Goal: Task Accomplishment & Management: Manage account settings

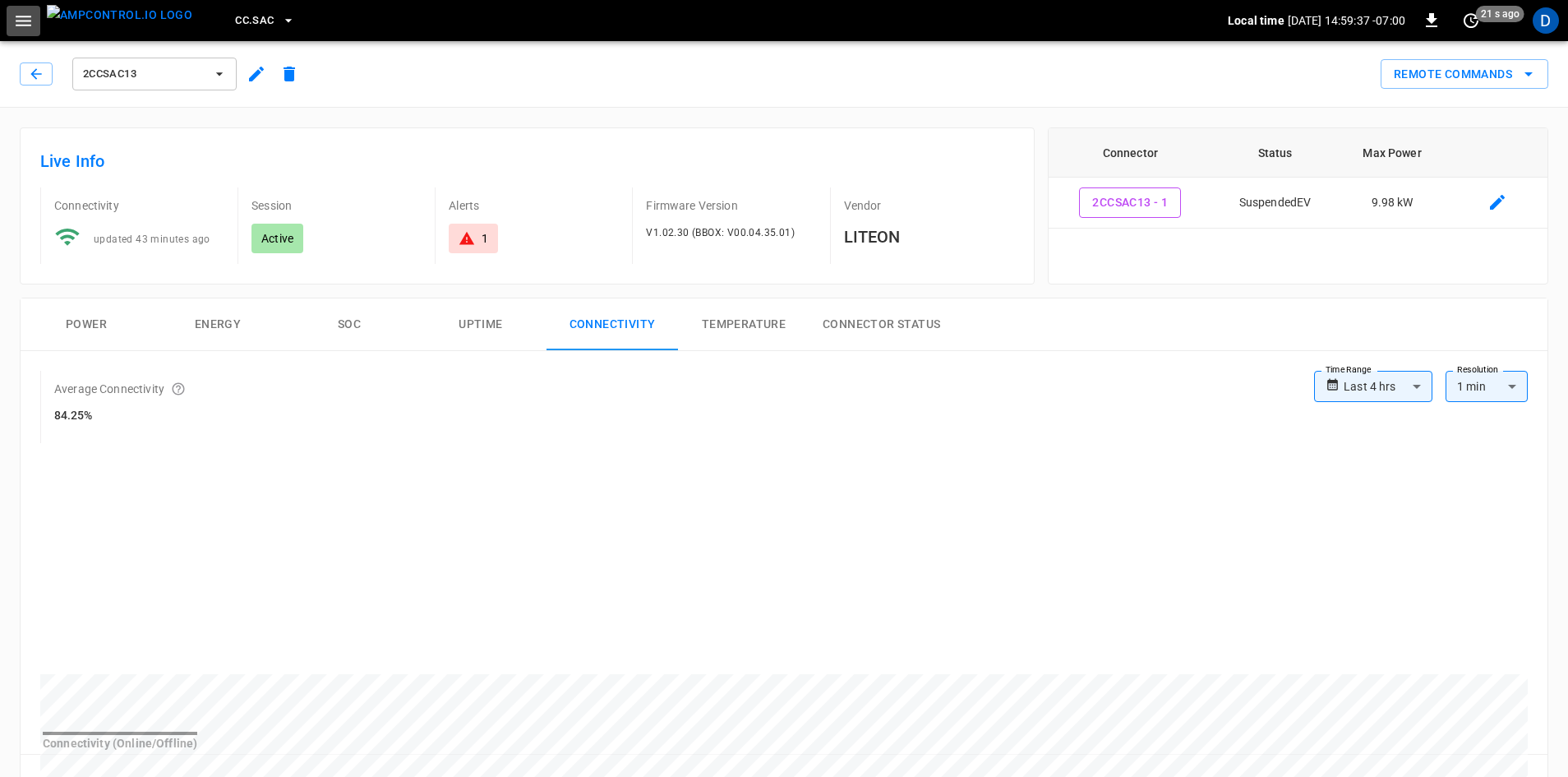
click at [18, 17] on icon "button" at bounding box center [24, 21] width 16 height 11
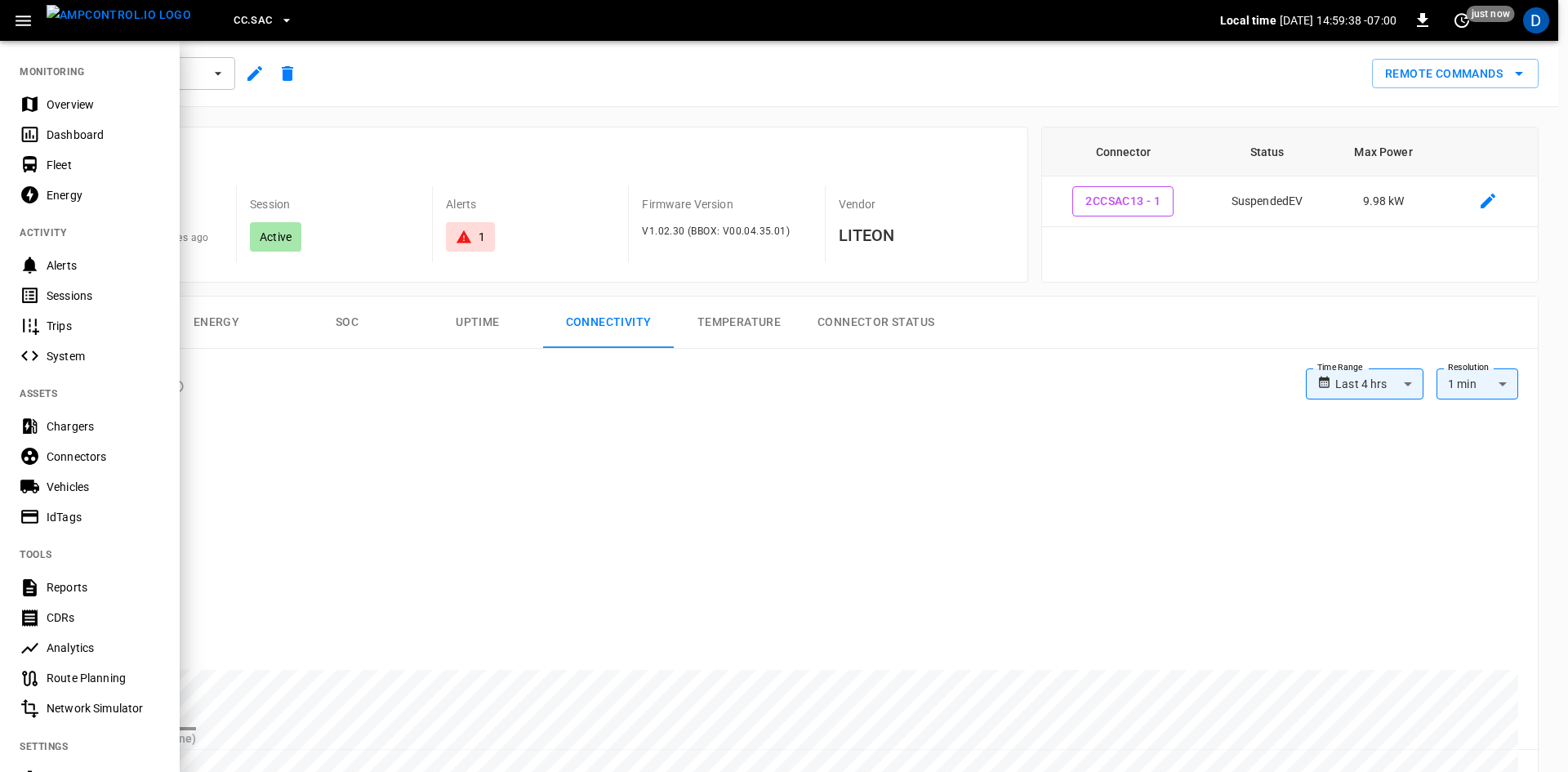
click at [58, 107] on div "Overview" at bounding box center [104, 104] width 114 height 17
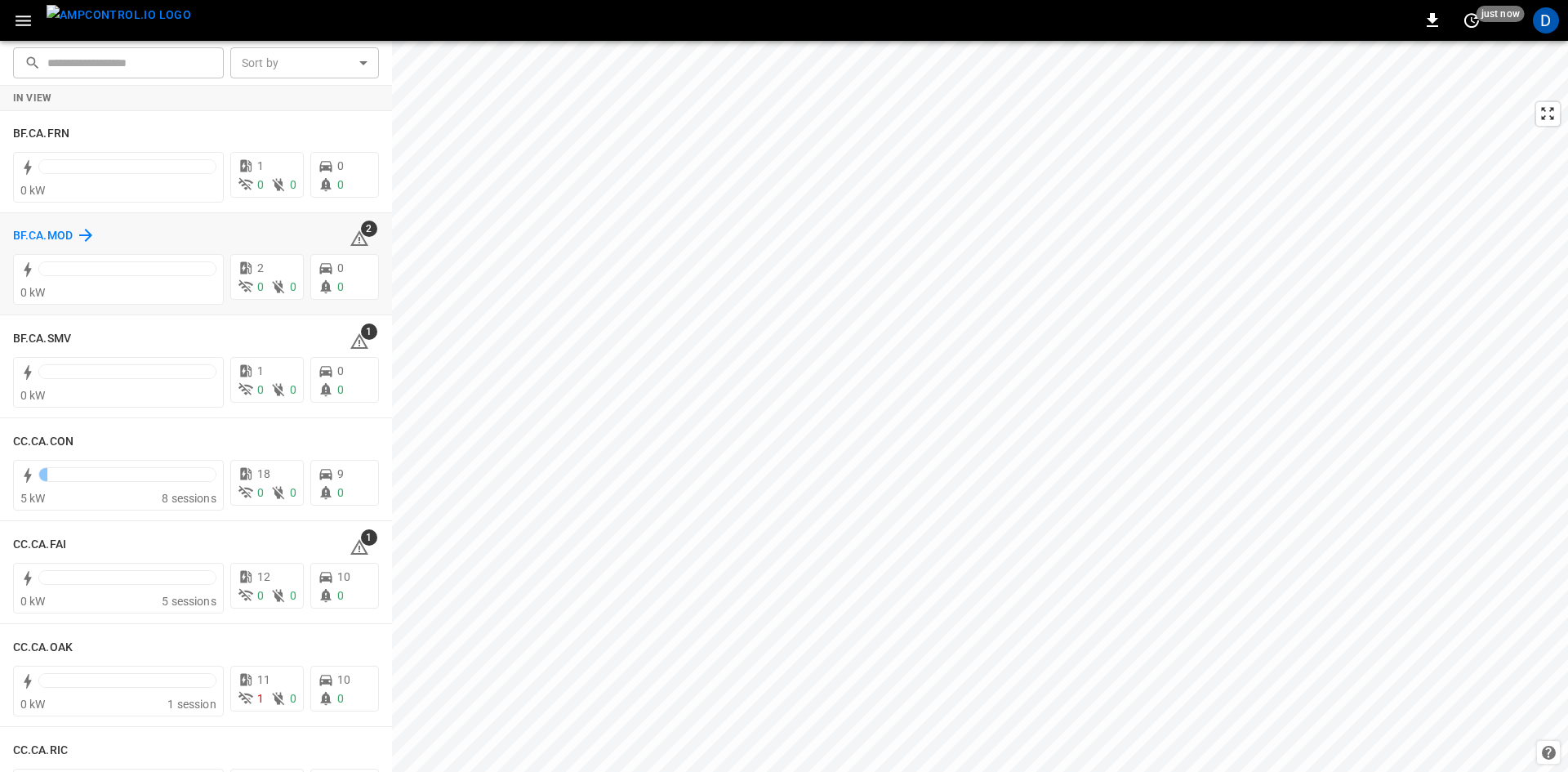
click at [74, 228] on div "BF.CA.MOD" at bounding box center [54, 235] width 82 height 20
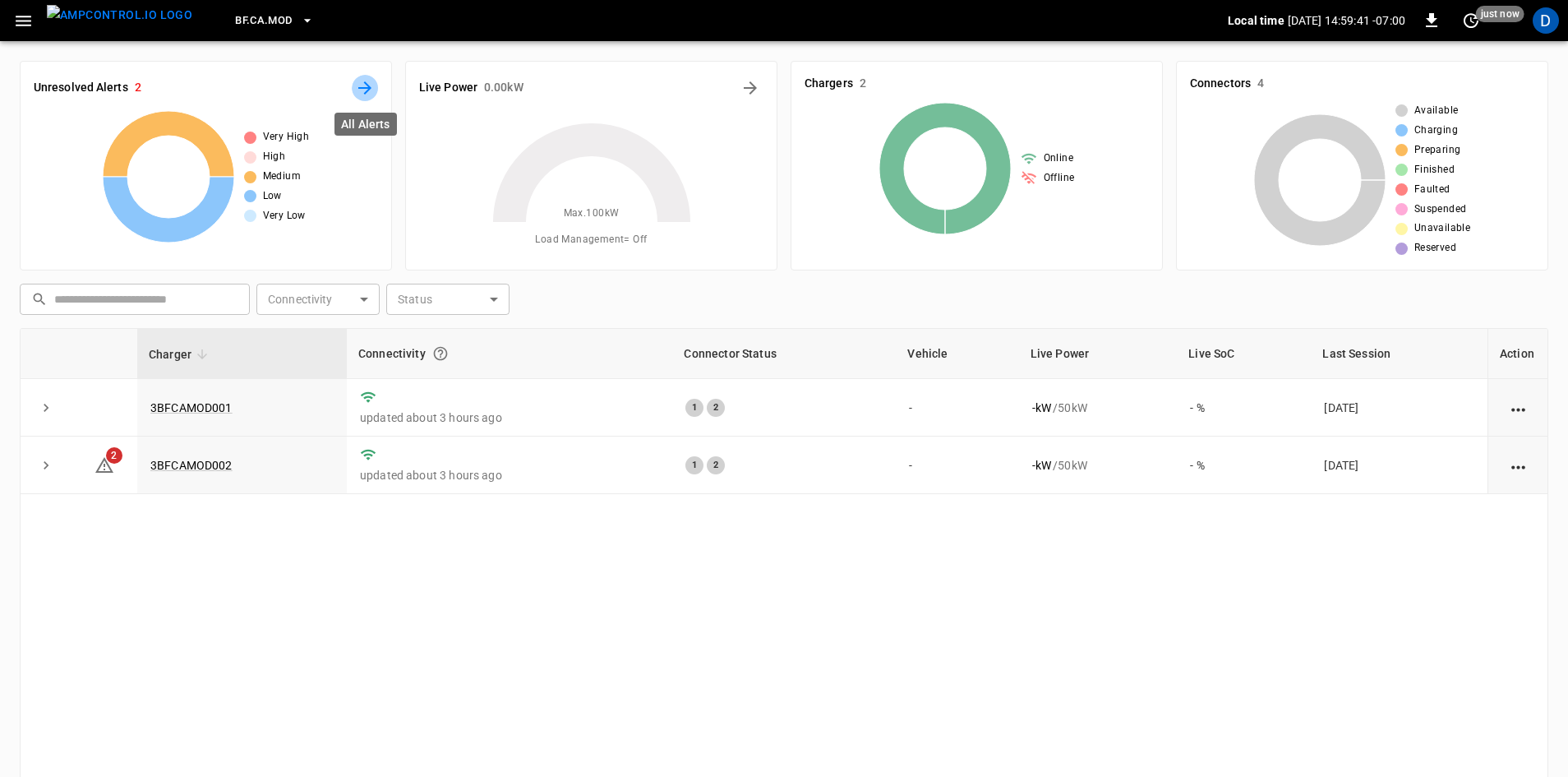
click at [364, 92] on icon "All Alerts" at bounding box center [365, 88] width 20 height 20
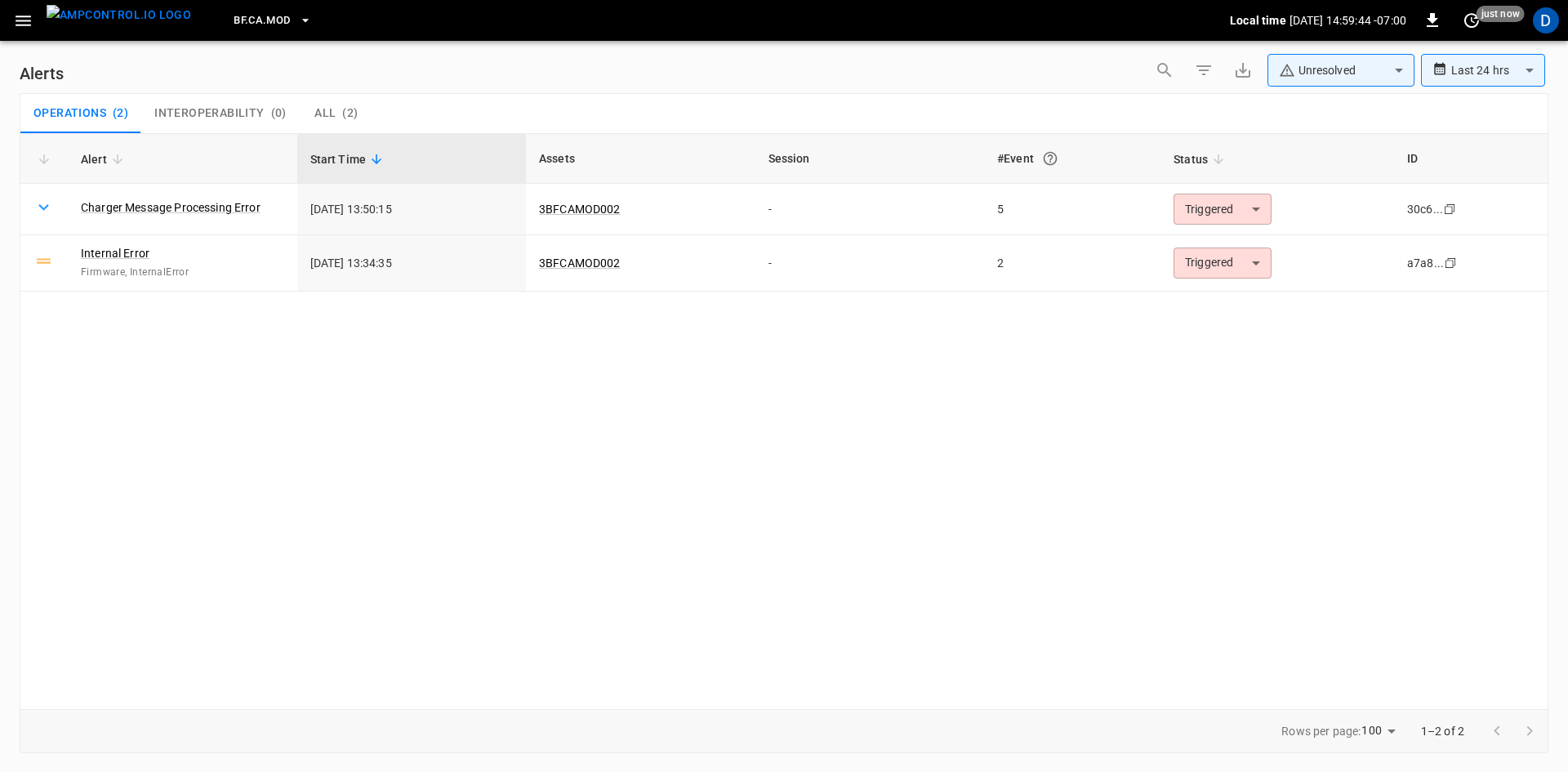
click at [21, 20] on icon "button" at bounding box center [24, 21] width 16 height 11
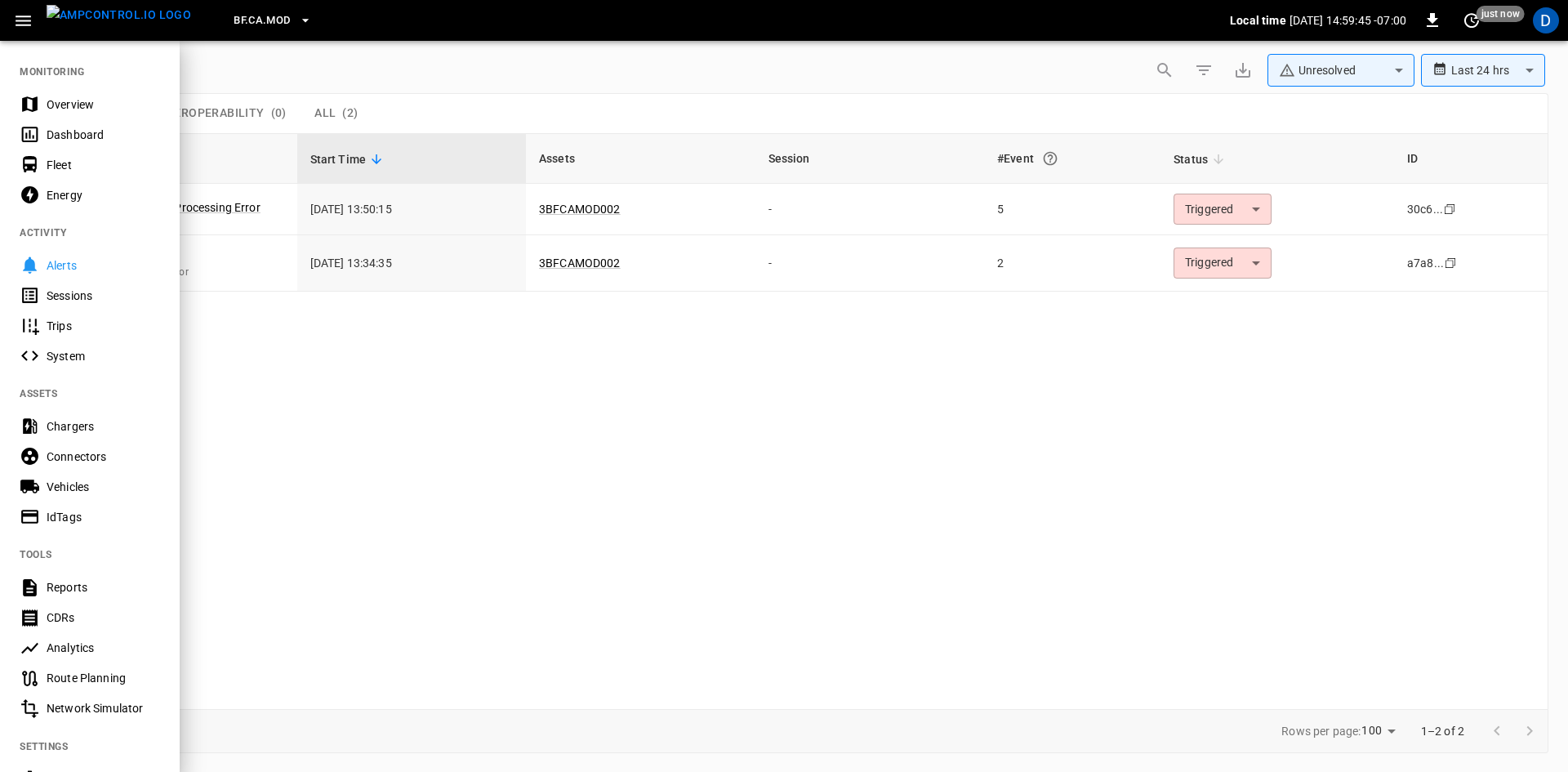
click at [46, 113] on div "Overview" at bounding box center [89, 104] width 179 height 30
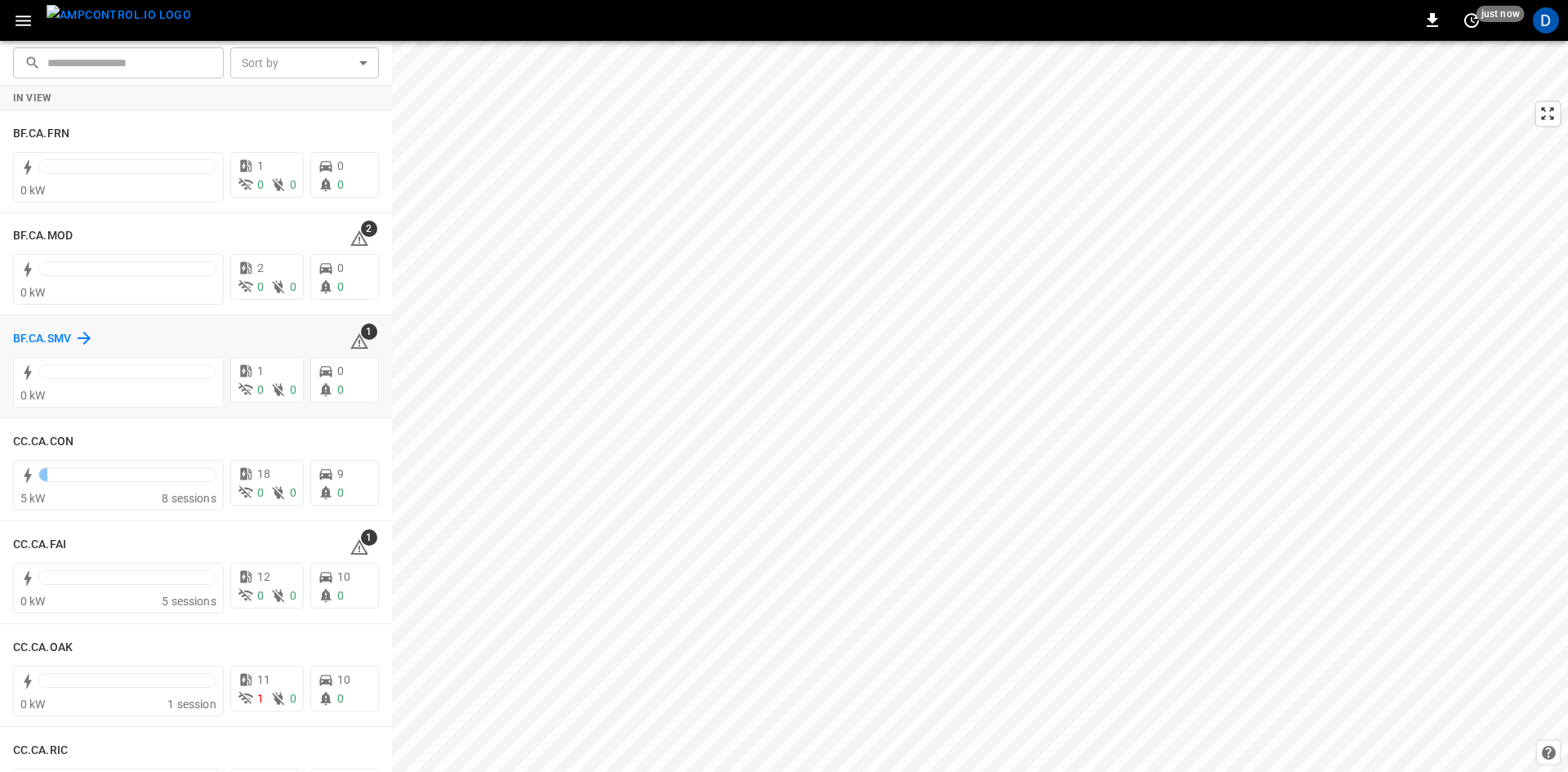
click at [49, 336] on h6 "BF.CA.SMV" at bounding box center [41, 339] width 58 height 18
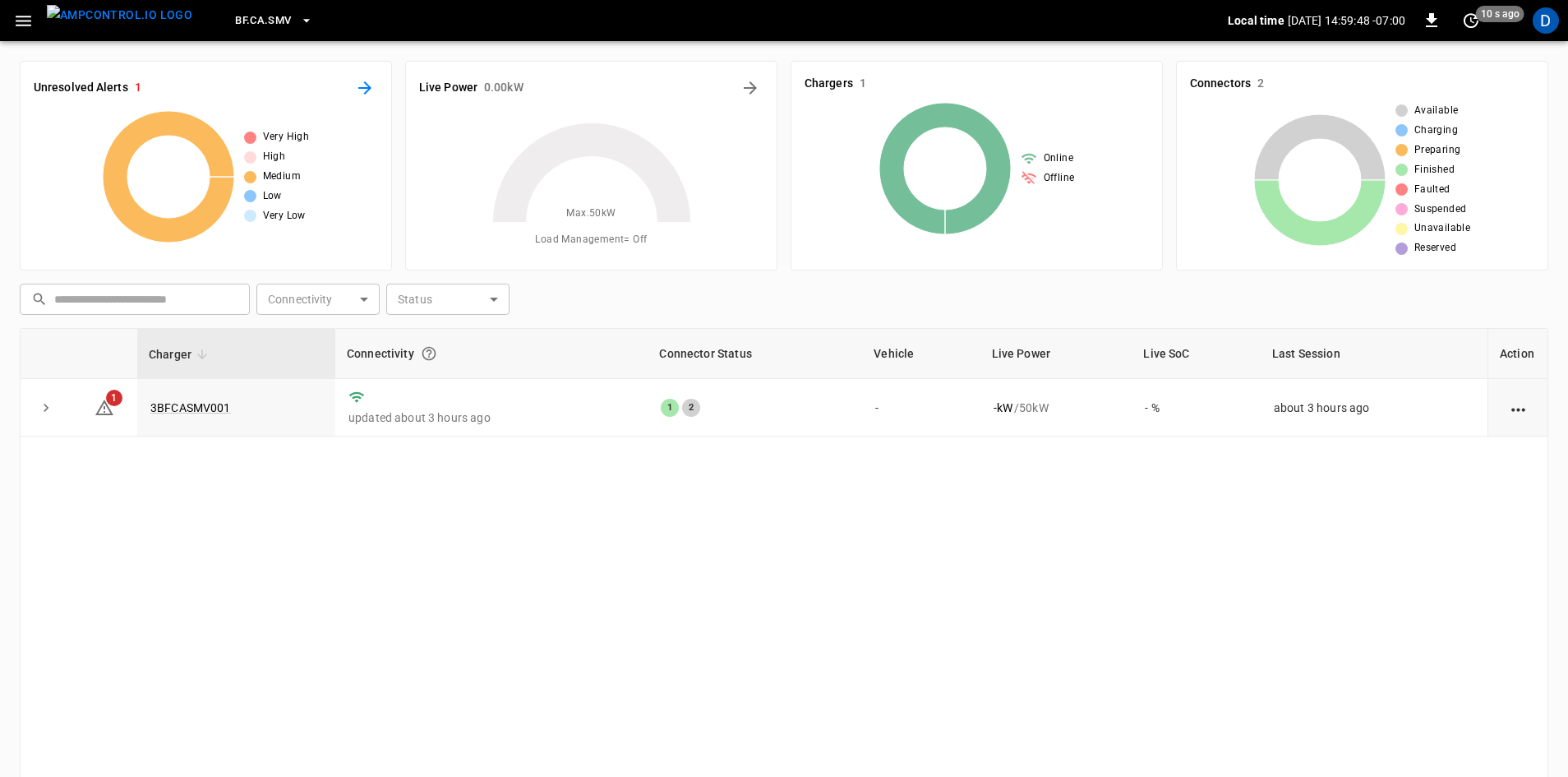
click at [367, 88] on icon "All Alerts" at bounding box center [364, 88] width 13 height 13
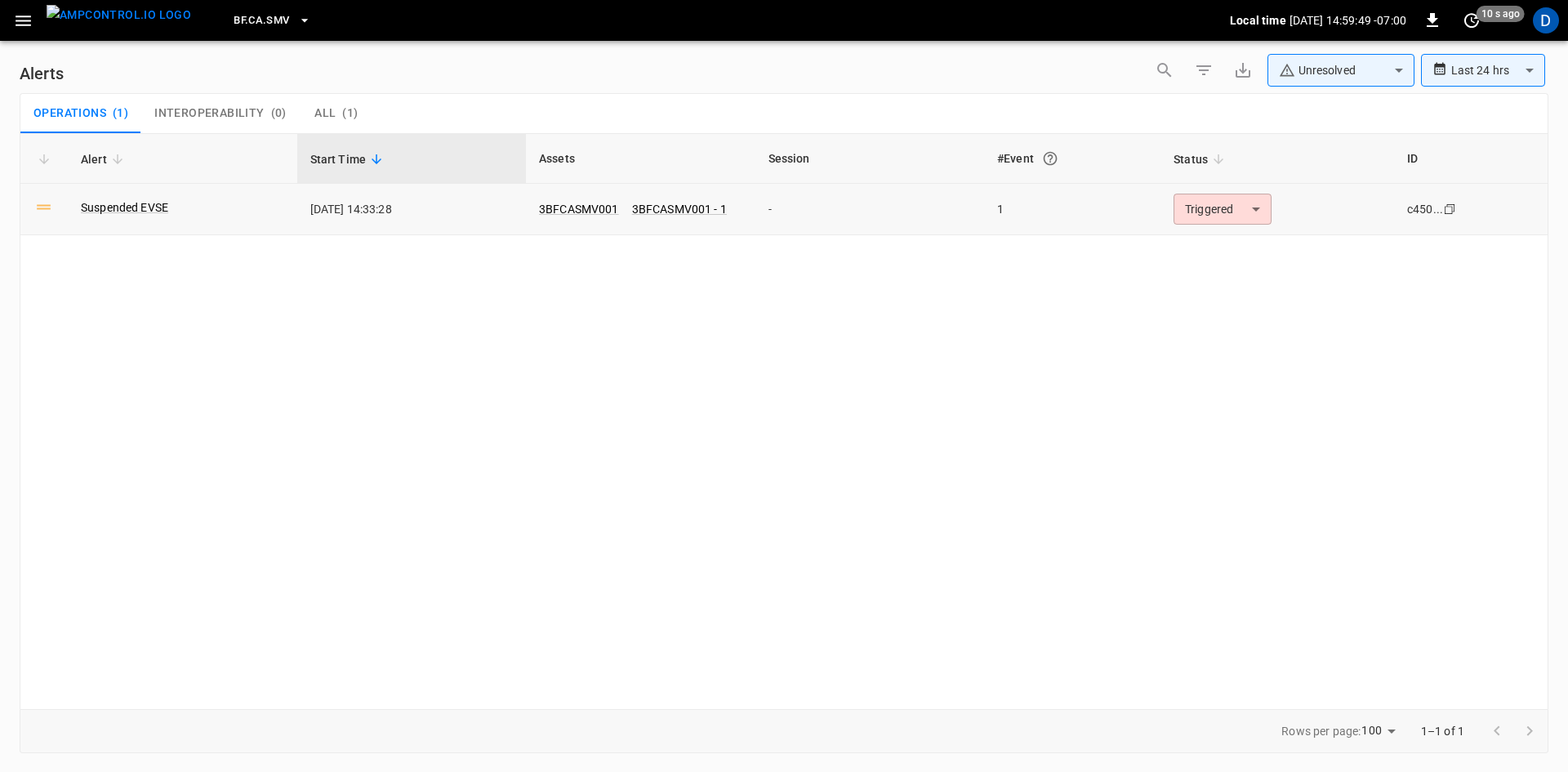
click at [1200, 203] on body "**********" at bounding box center [784, 383] width 1568 height 766
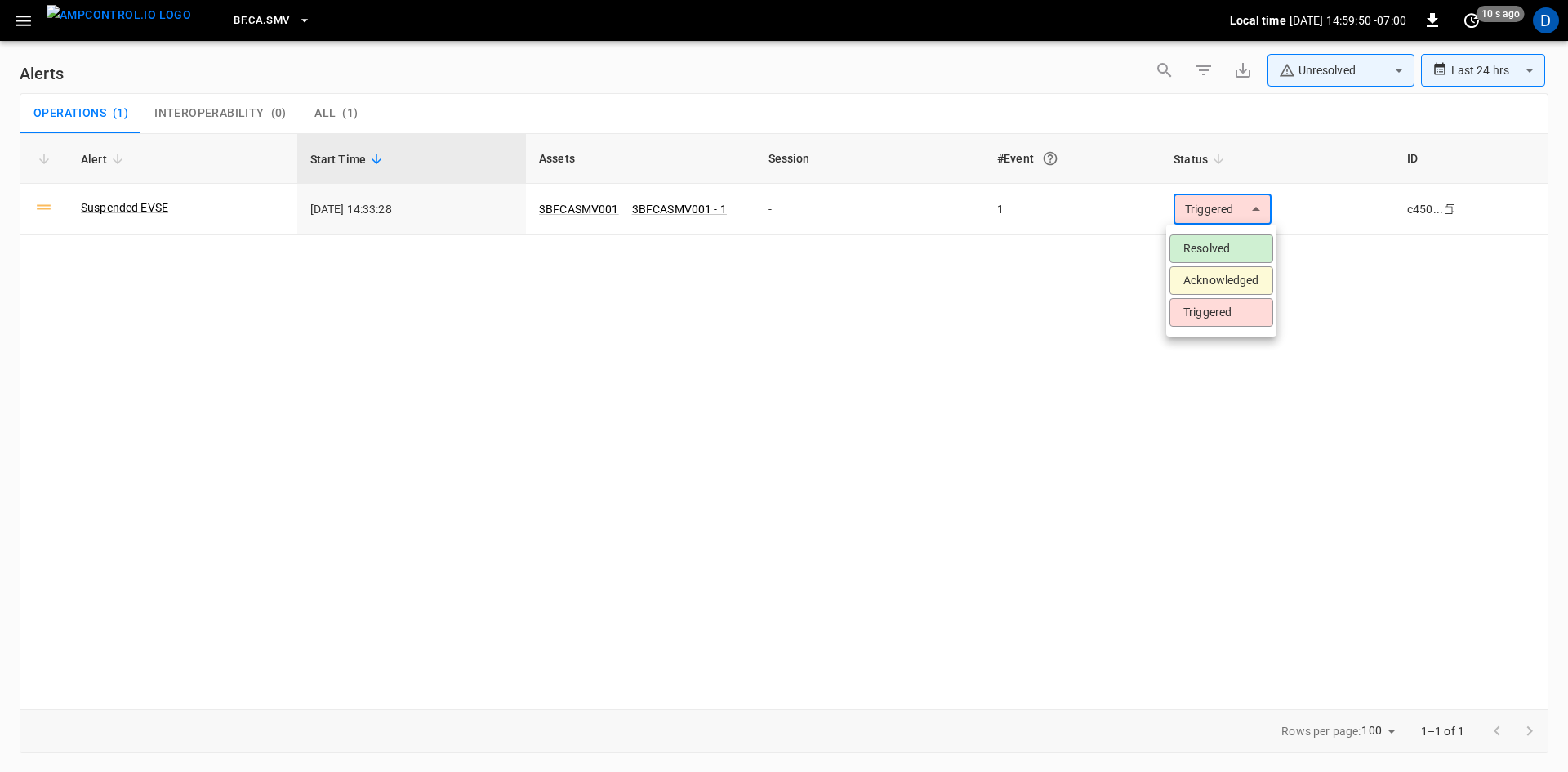
click at [1185, 243] on li "Resolved" at bounding box center [1222, 248] width 104 height 28
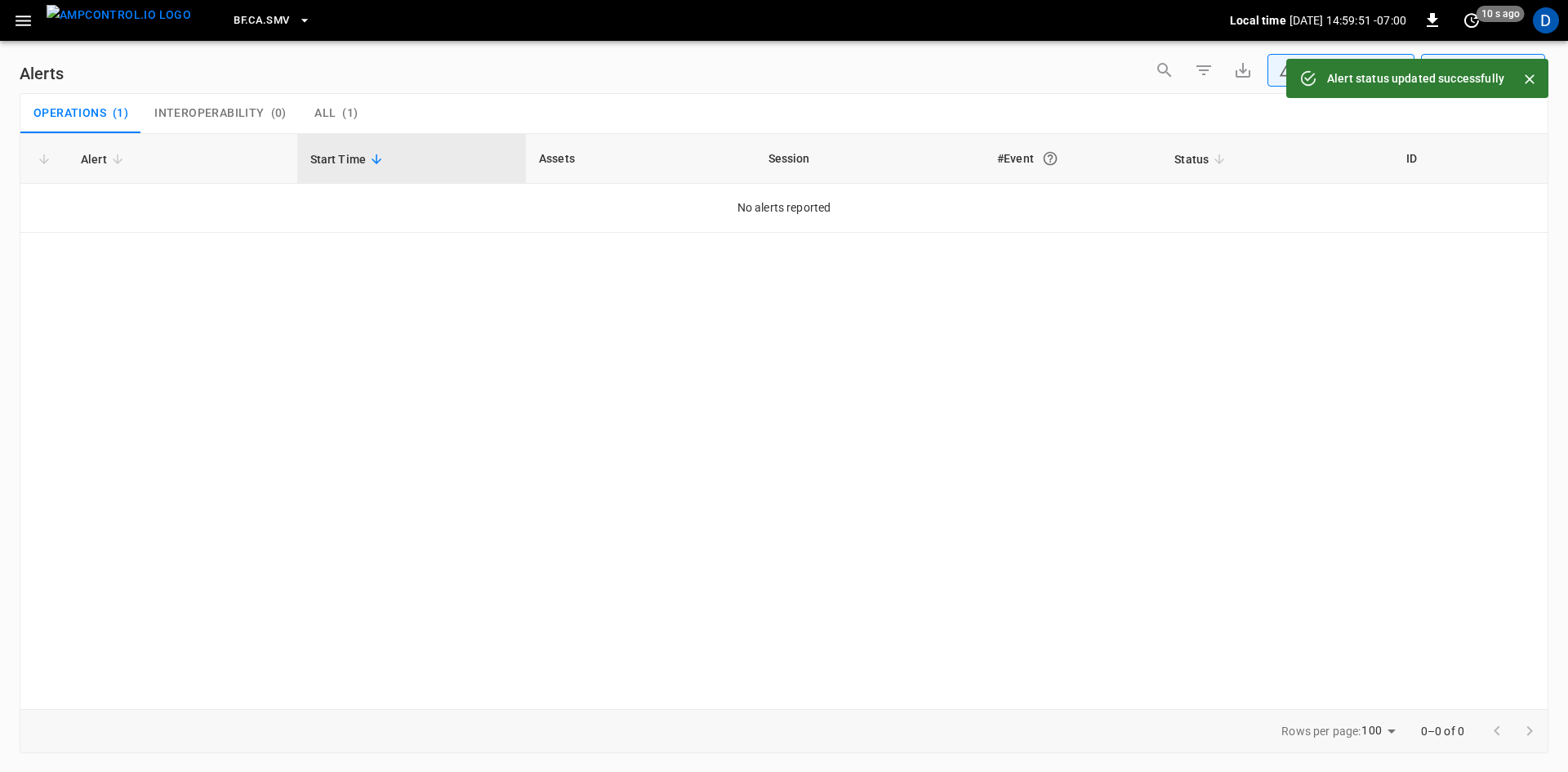
click at [22, 18] on icon "button" at bounding box center [23, 21] width 21 height 21
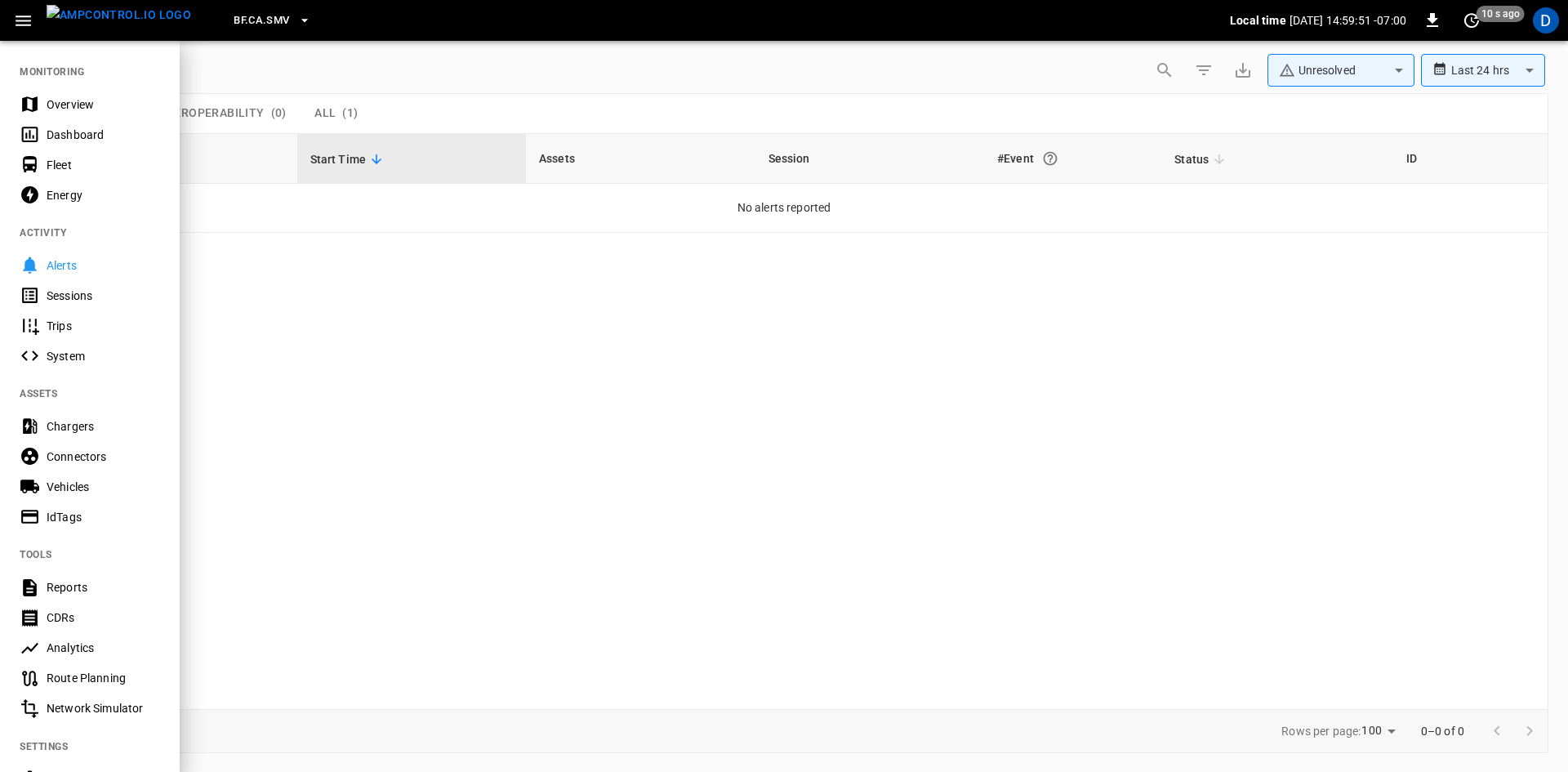
click at [55, 100] on div "Overview" at bounding box center [104, 104] width 114 height 17
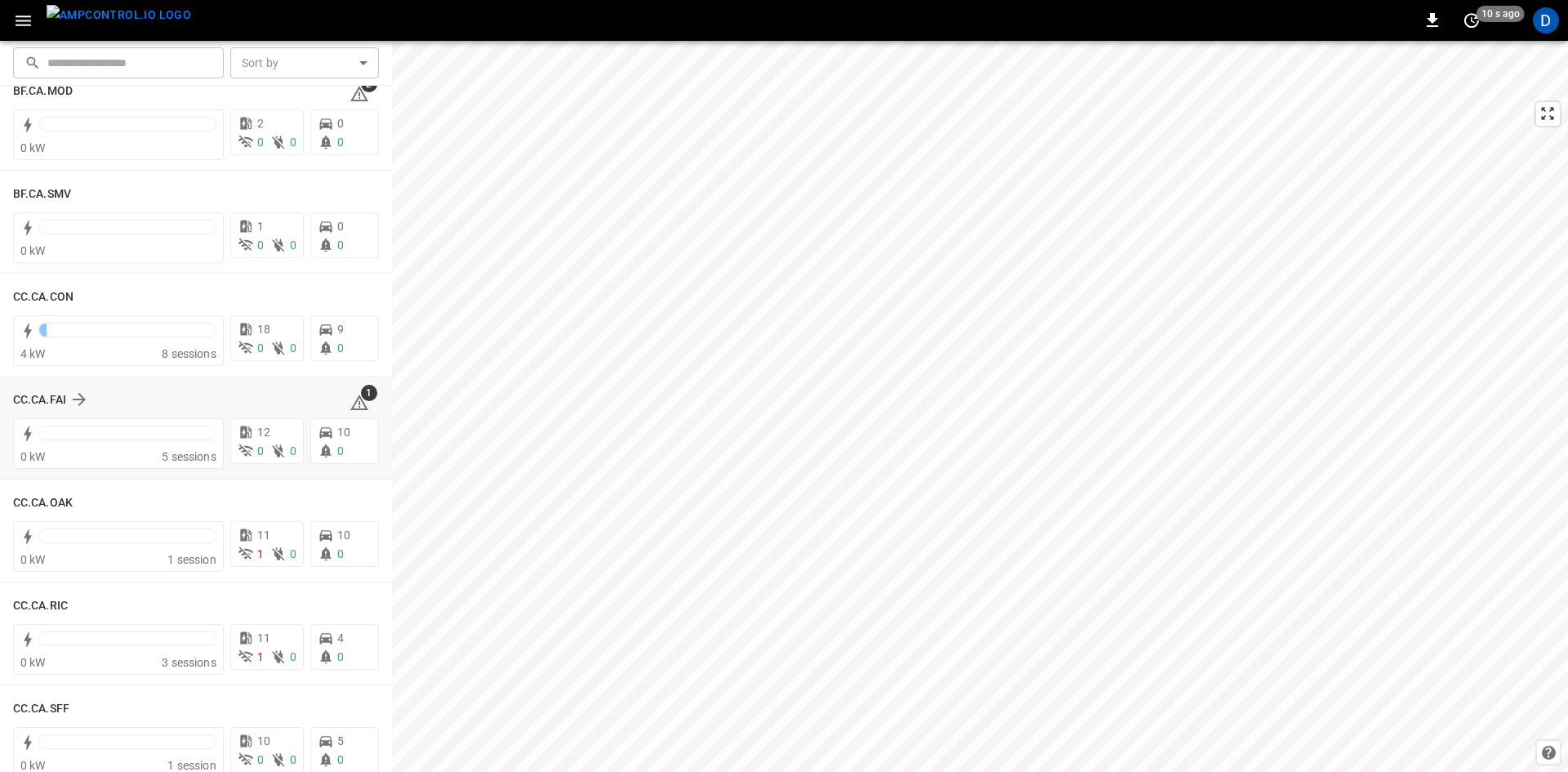
scroll to position [164, 0]
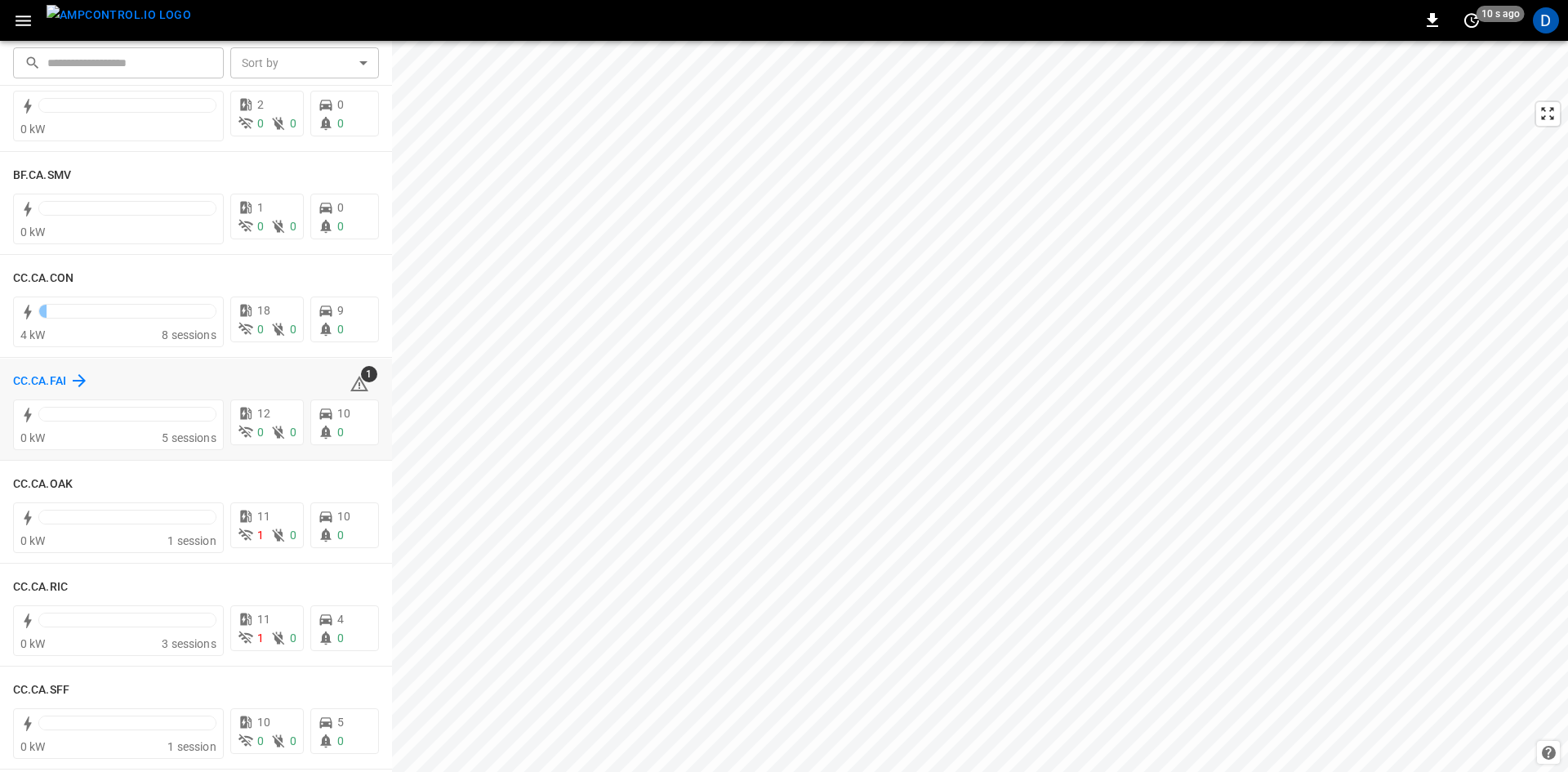
click at [47, 376] on h6 "CC.CA.FAI" at bounding box center [39, 381] width 53 height 18
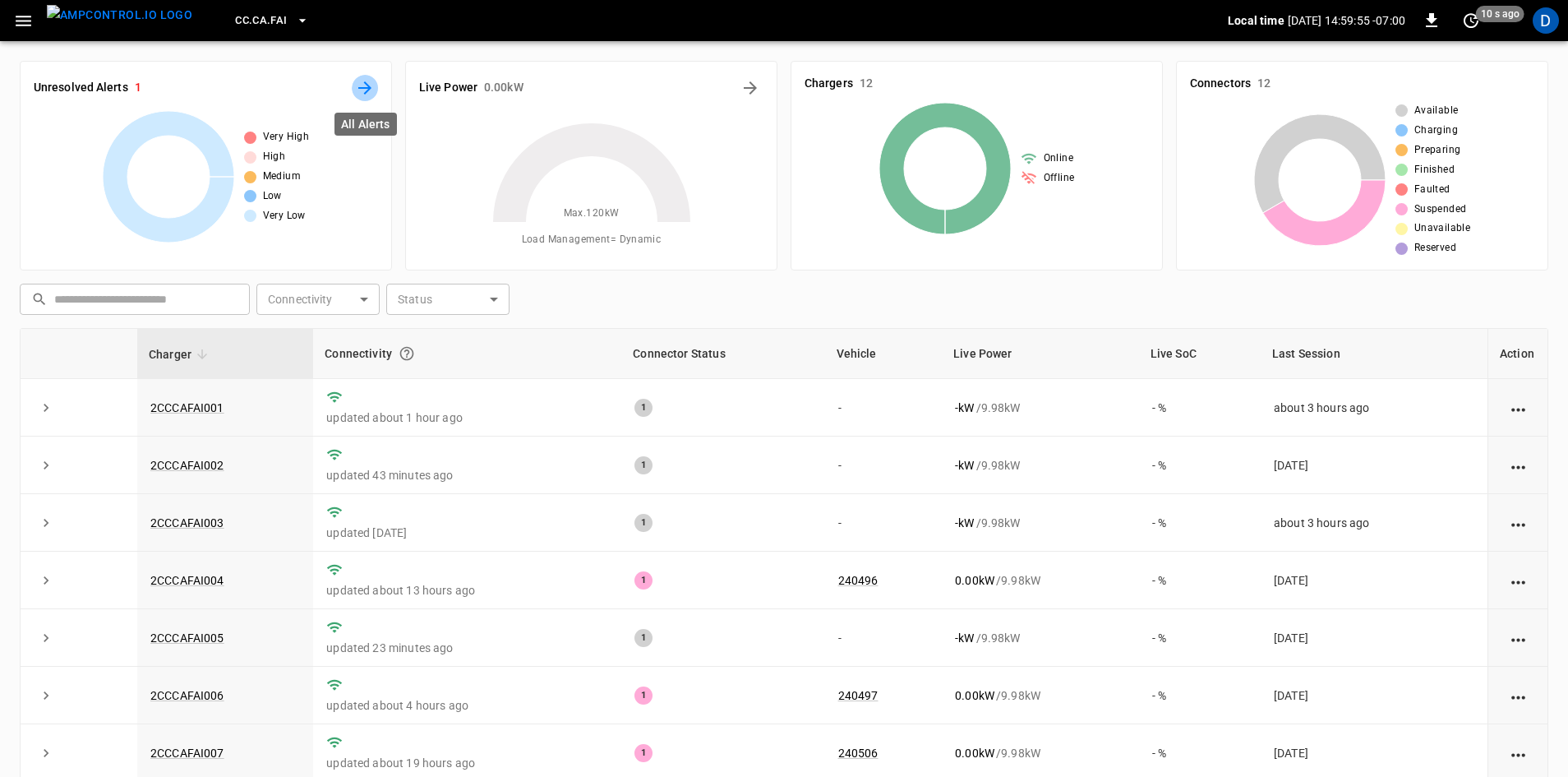
click at [364, 82] on icon "All Alerts" at bounding box center [365, 88] width 20 height 20
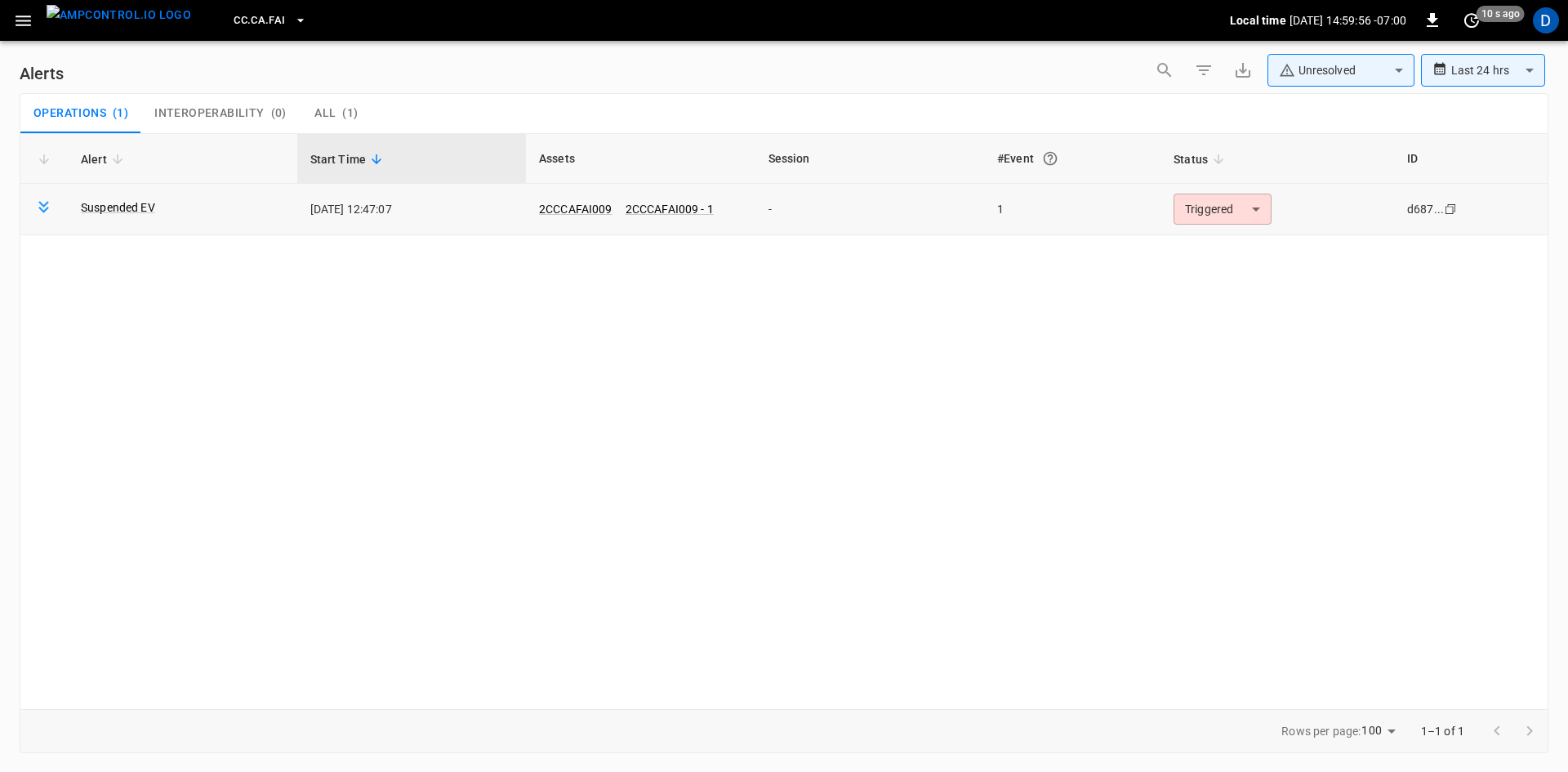
click at [1205, 208] on body "**********" at bounding box center [784, 383] width 1568 height 766
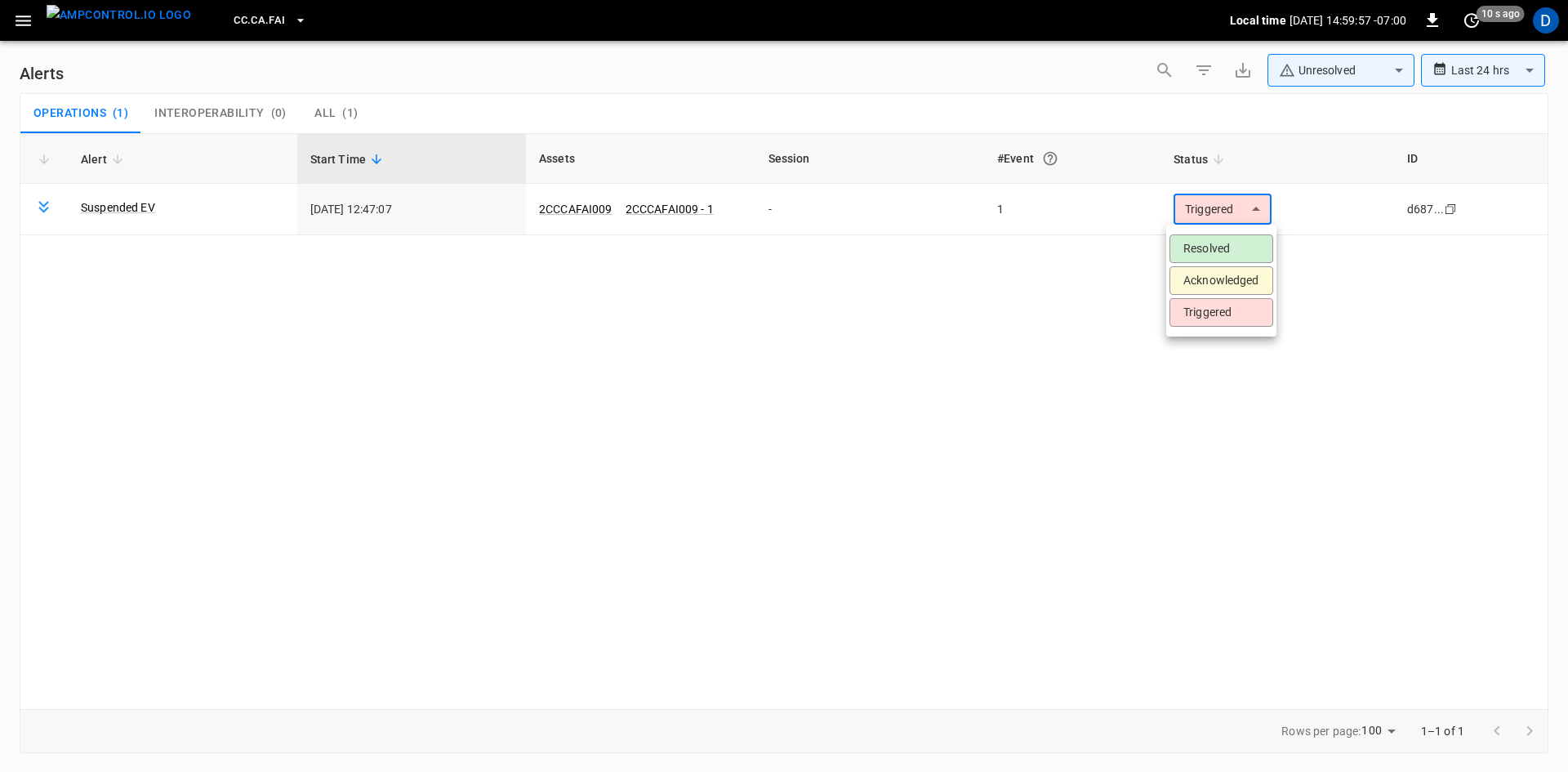
click at [1181, 240] on li "Resolved" at bounding box center [1222, 248] width 104 height 28
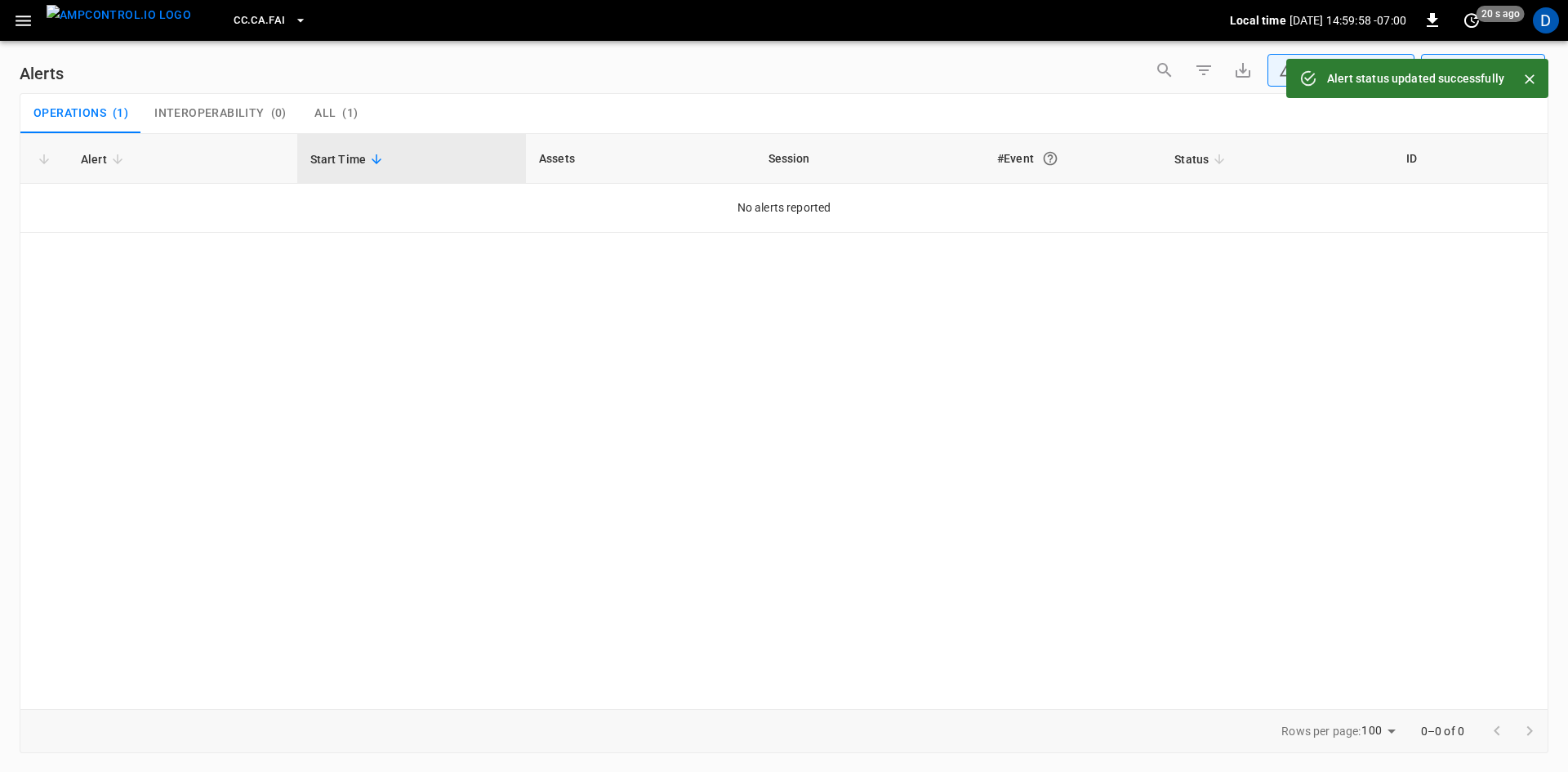
click at [16, 24] on icon "button" at bounding box center [23, 21] width 21 height 21
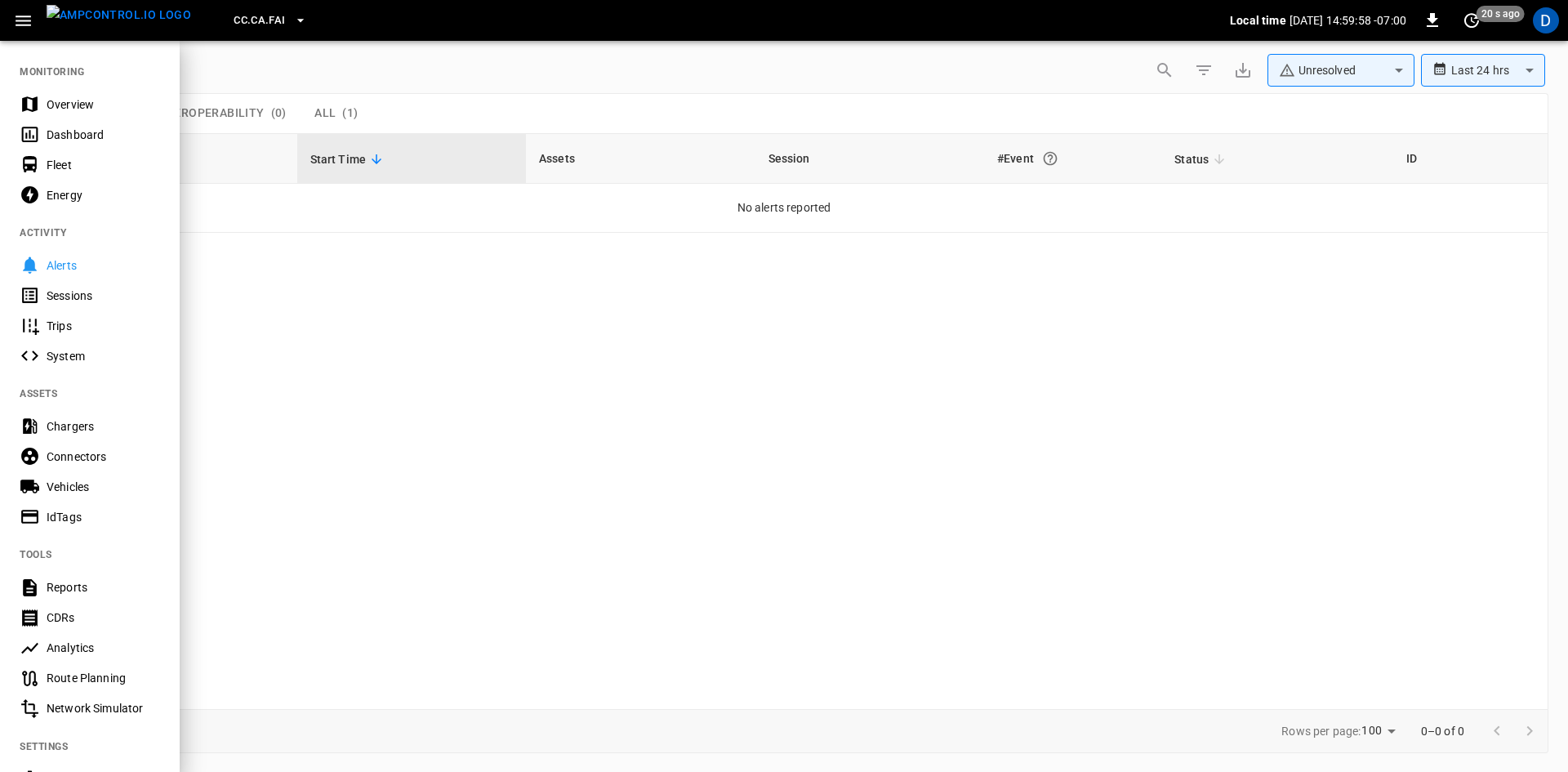
click at [58, 105] on div "Overview" at bounding box center [104, 104] width 114 height 17
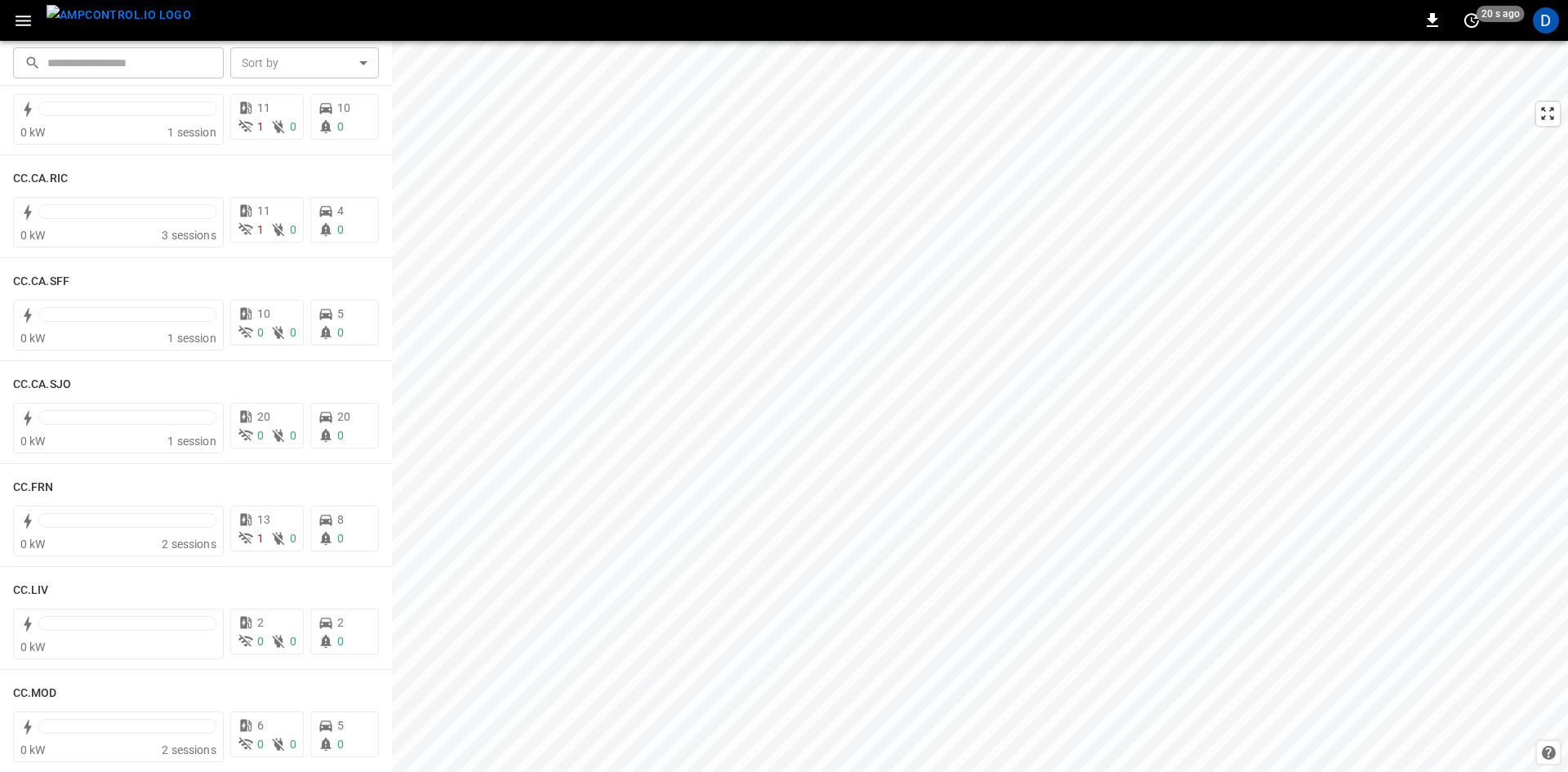
scroll to position [1062, 0]
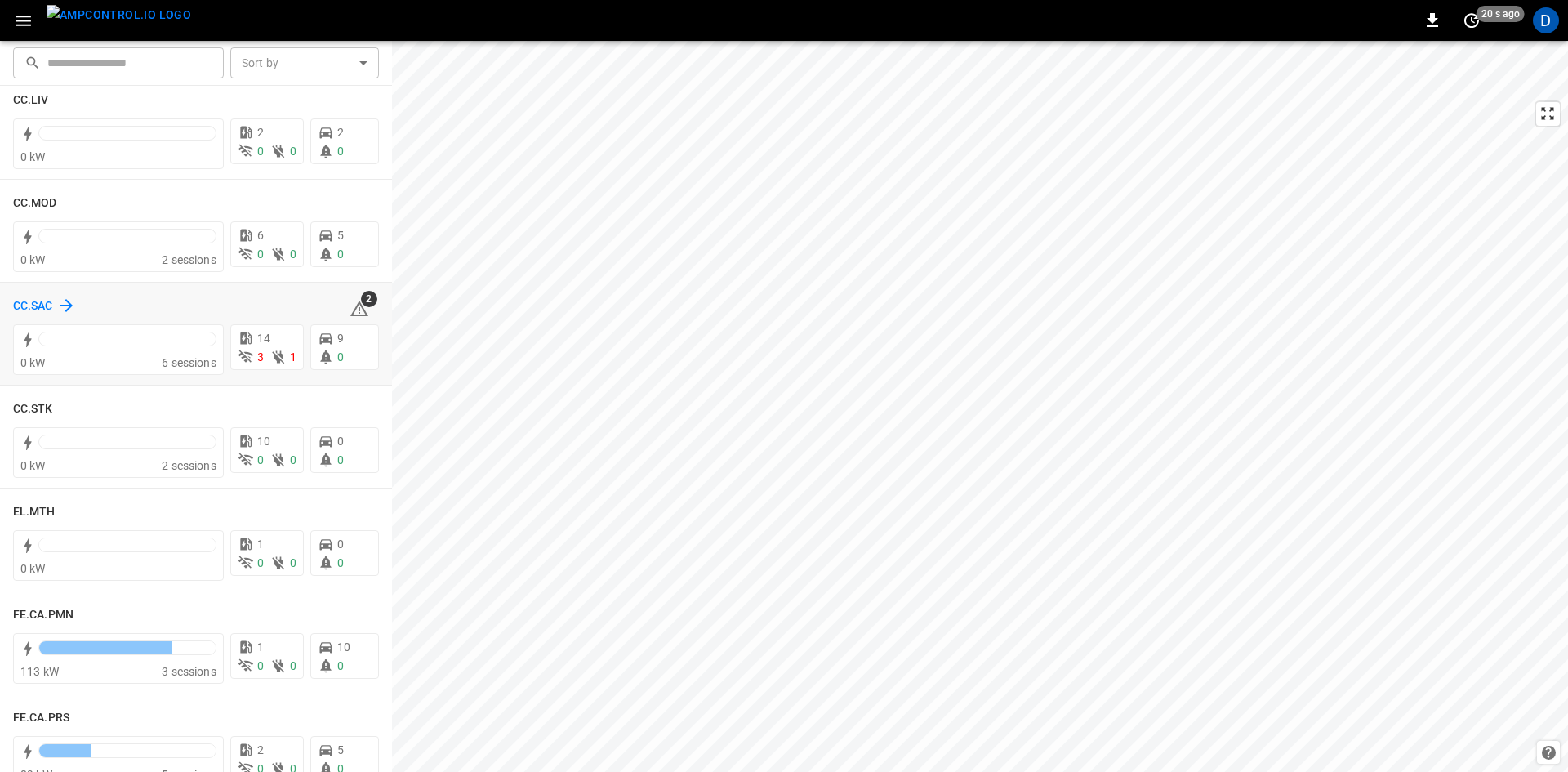
click at [33, 304] on h6 "CC.SAC" at bounding box center [32, 306] width 40 height 18
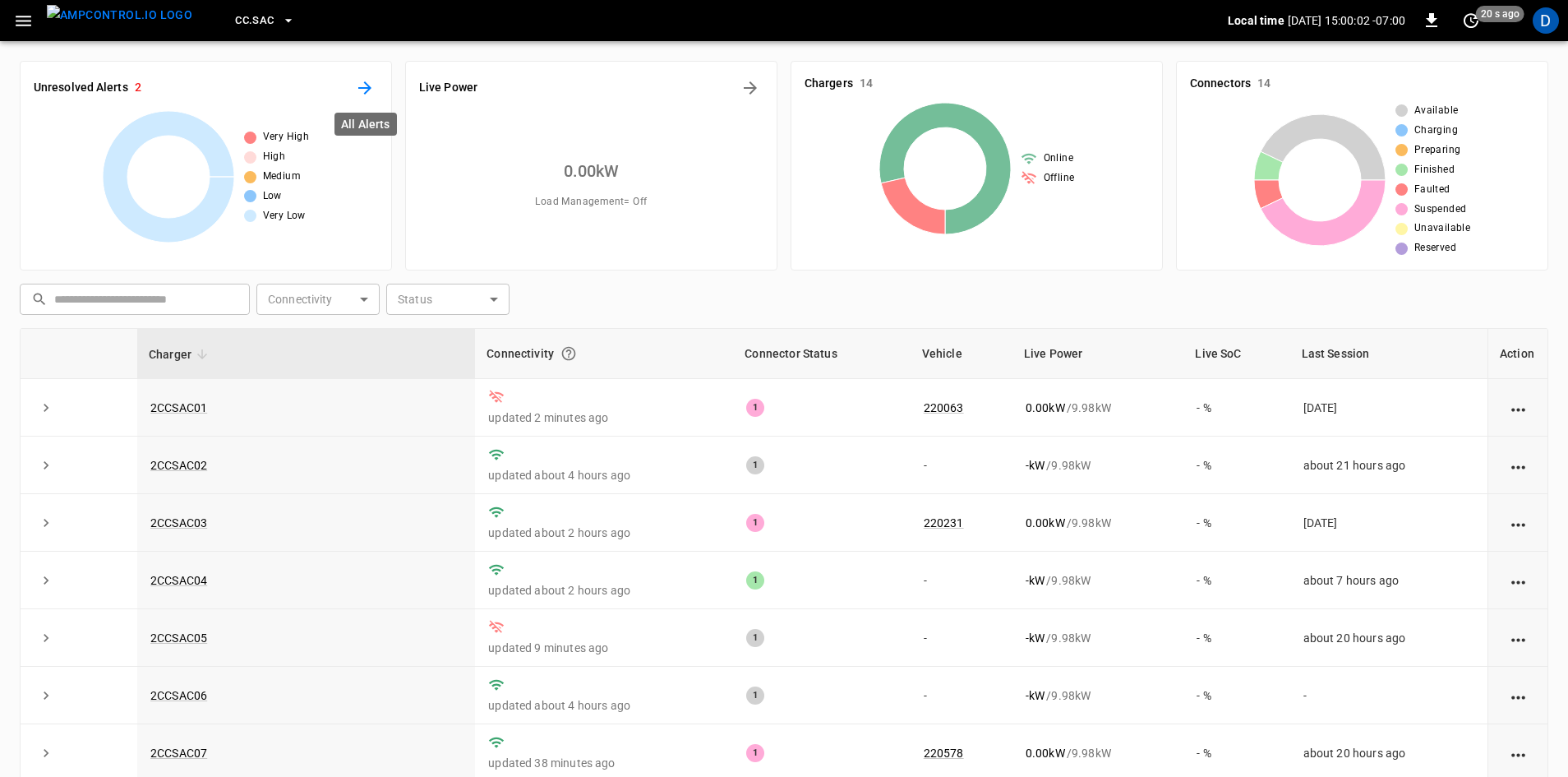
click at [362, 87] on icon "All Alerts" at bounding box center [364, 88] width 13 height 13
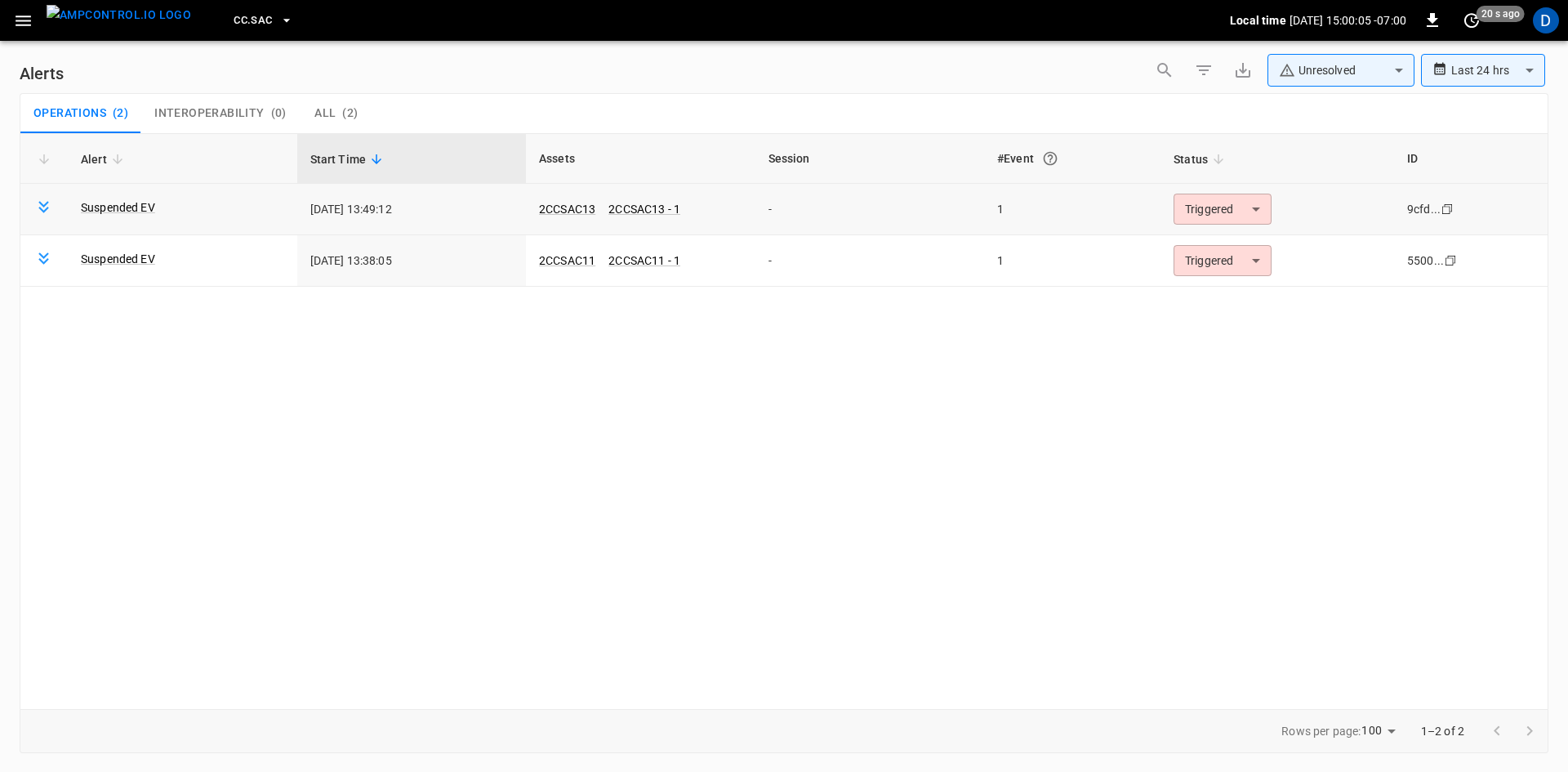
click at [1181, 204] on body "**********" at bounding box center [784, 383] width 1568 height 766
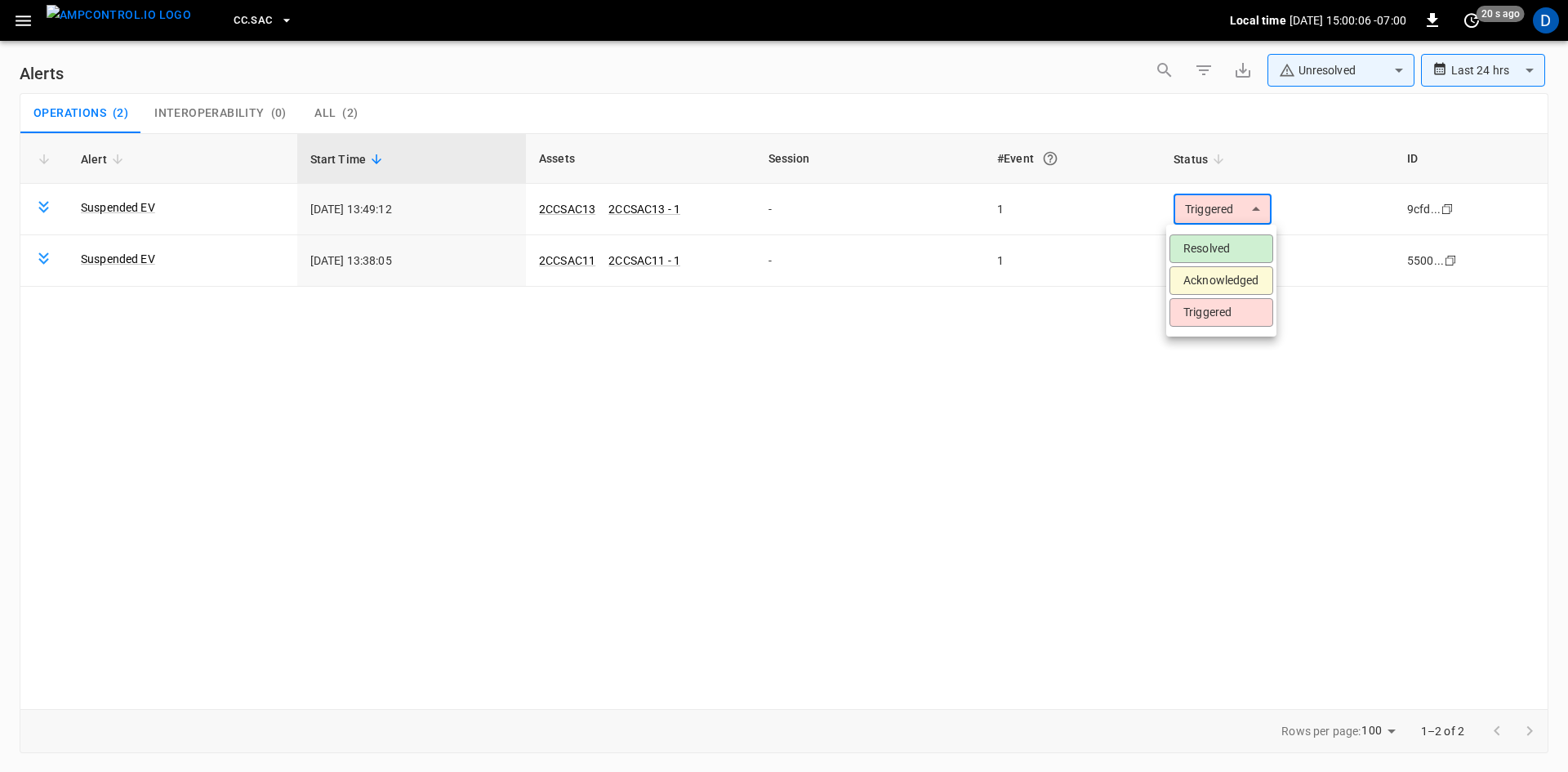
click at [1186, 245] on li "Resolved" at bounding box center [1222, 248] width 104 height 28
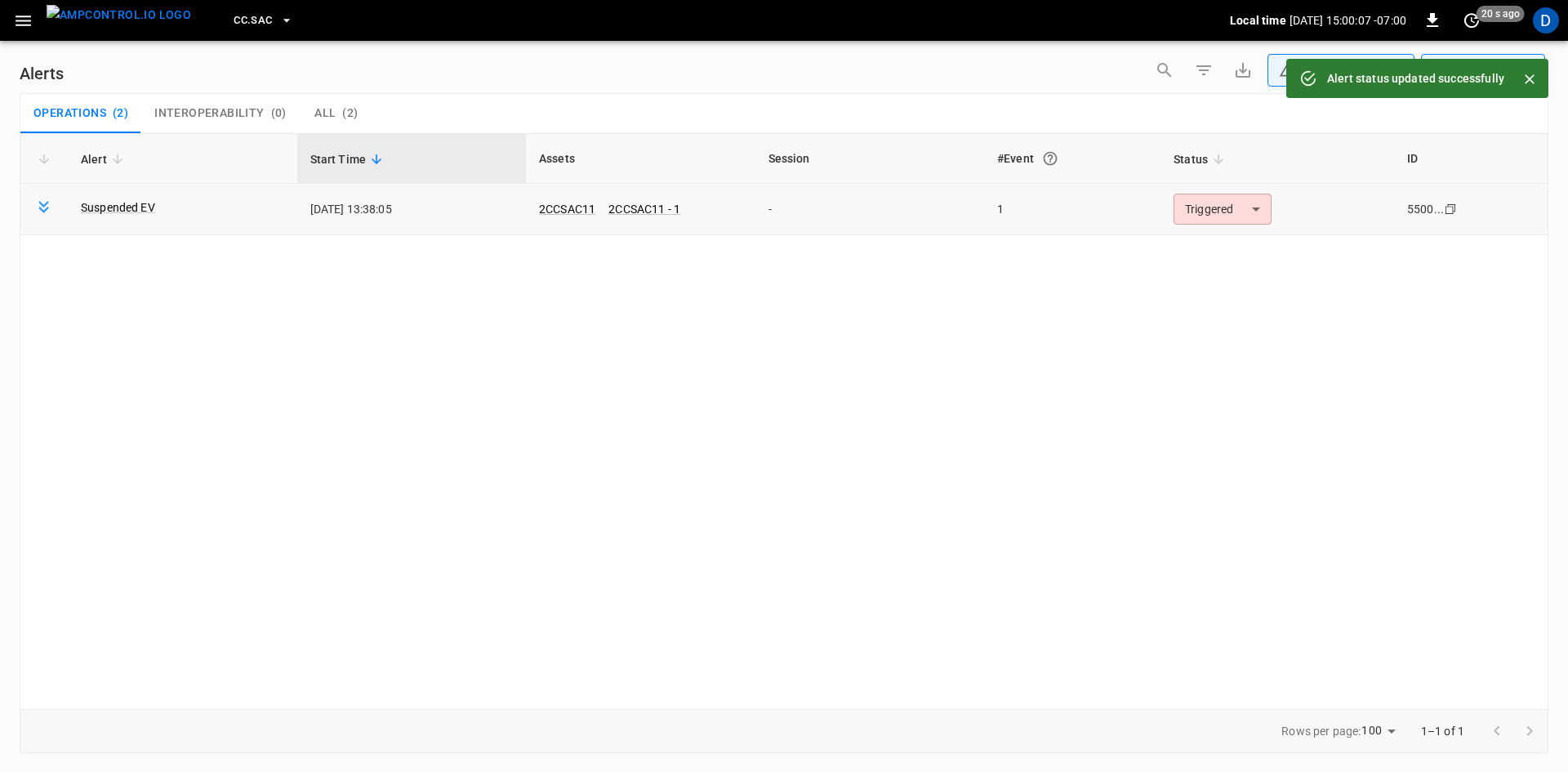
click at [1194, 213] on body "**********" at bounding box center [784, 383] width 1568 height 766
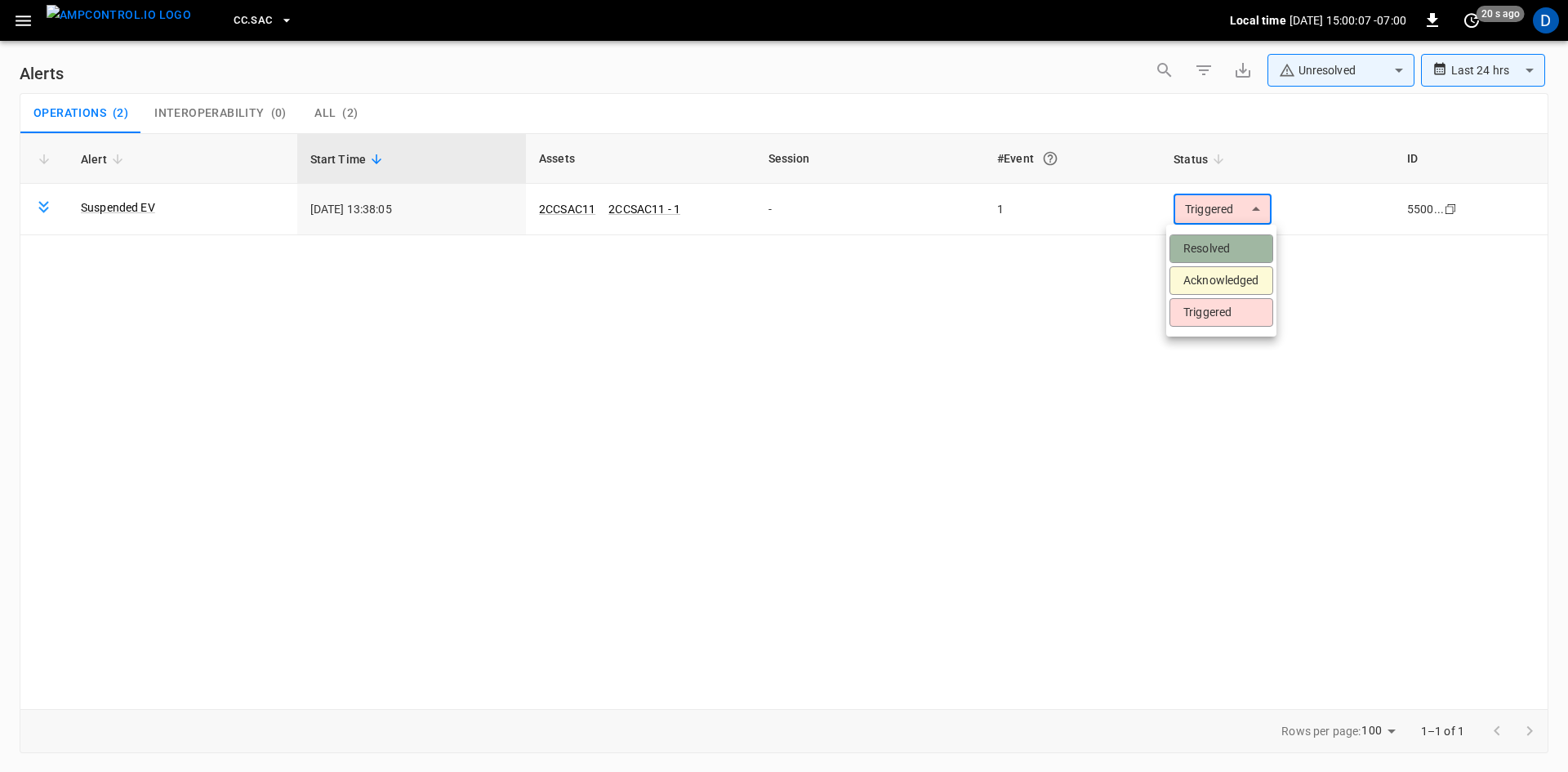
click at [1191, 248] on li "Resolved" at bounding box center [1222, 248] width 104 height 28
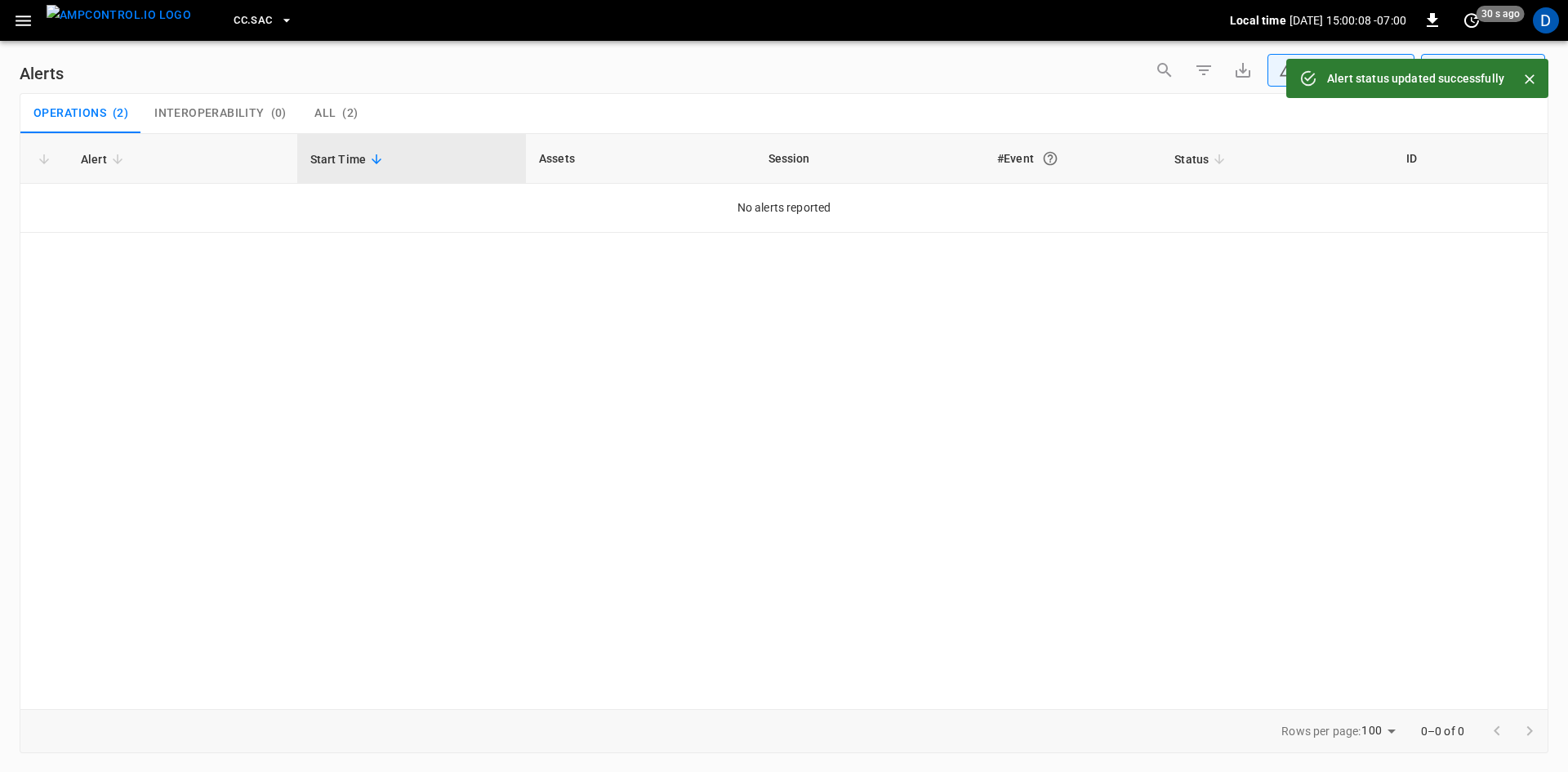
click at [24, 13] on icon "button" at bounding box center [23, 21] width 21 height 21
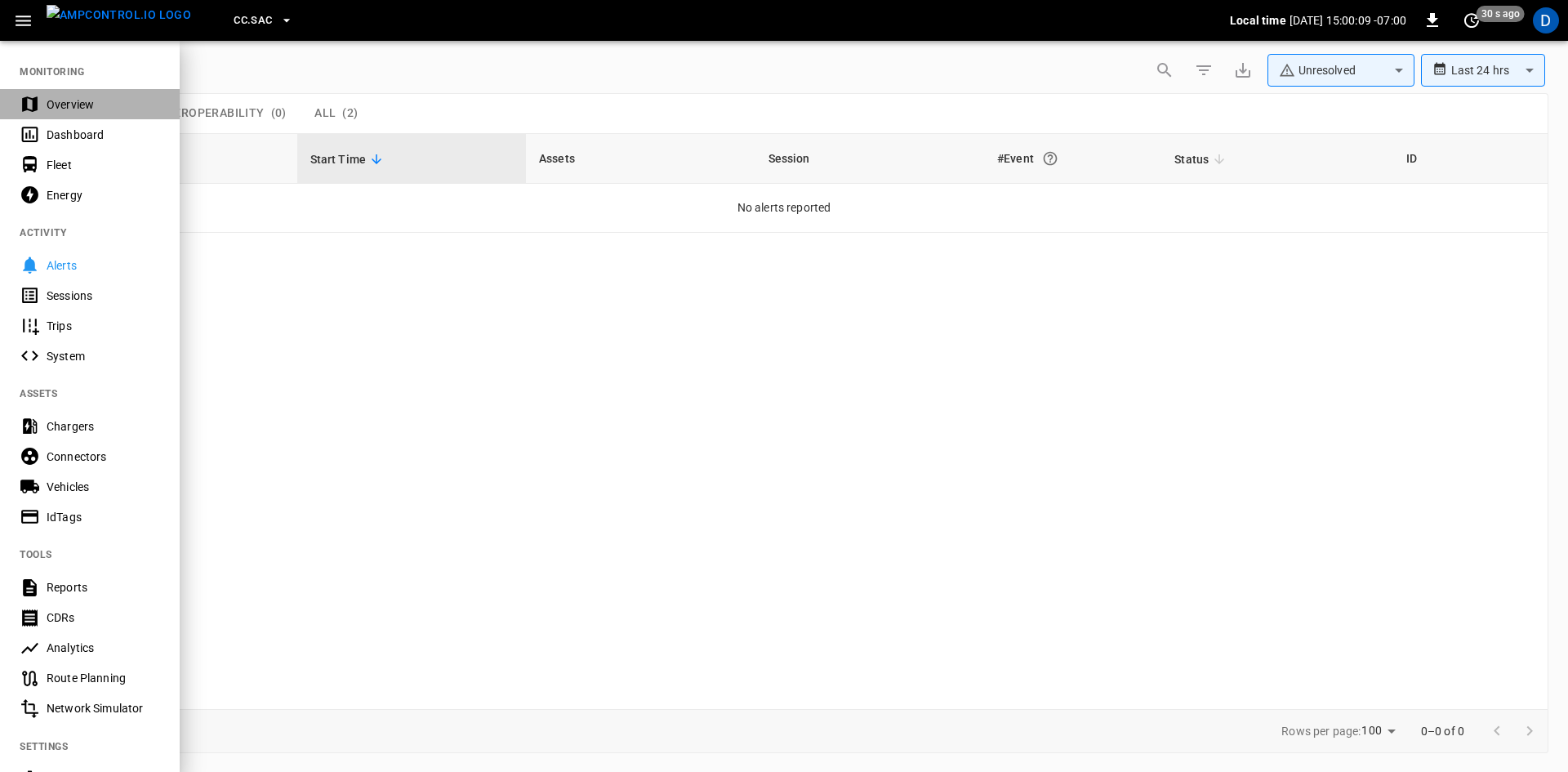
click at [72, 95] on div "Overview" at bounding box center [89, 104] width 179 height 30
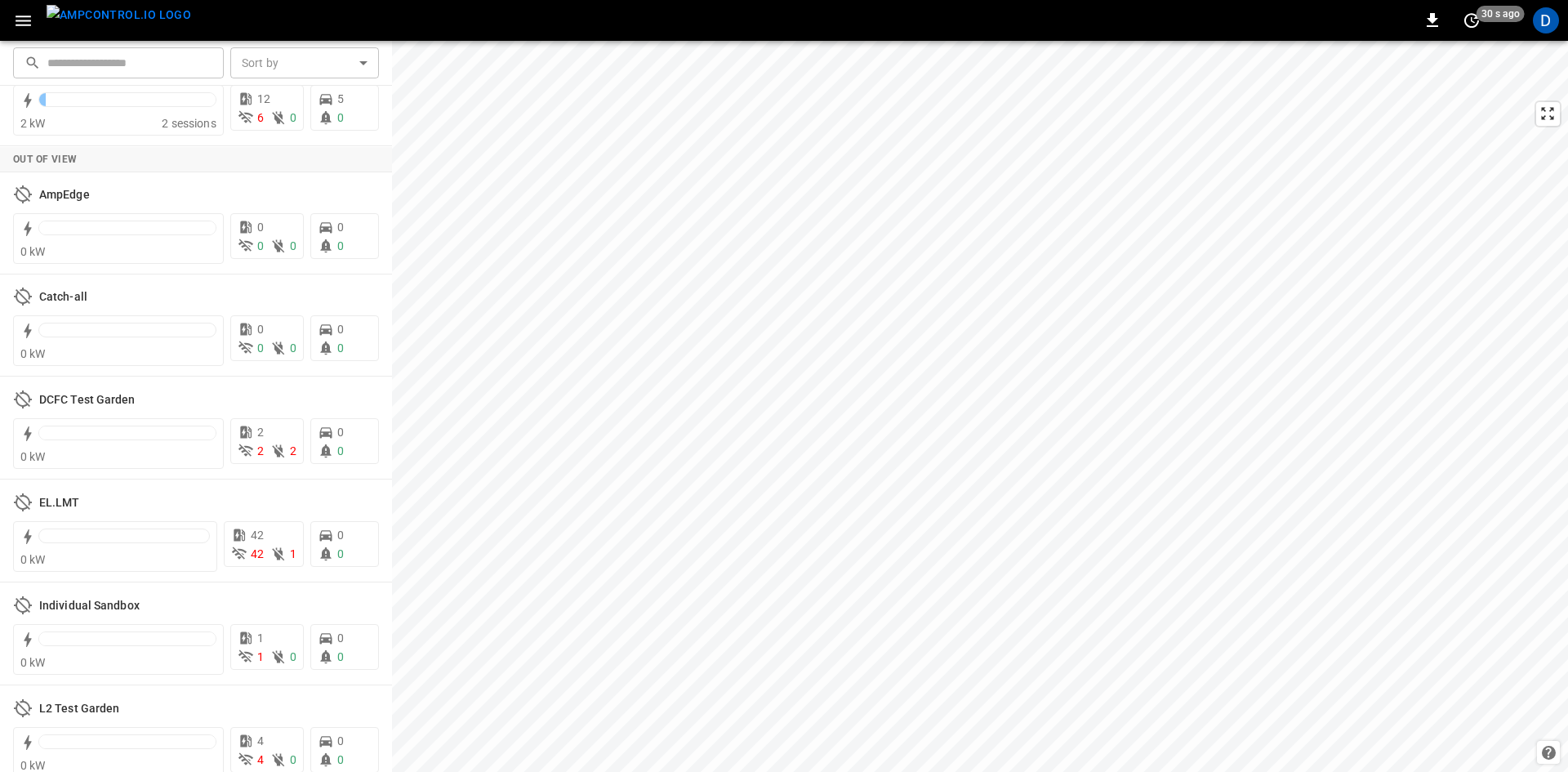
scroll to position [3479, 0]
